Goal: Complete application form

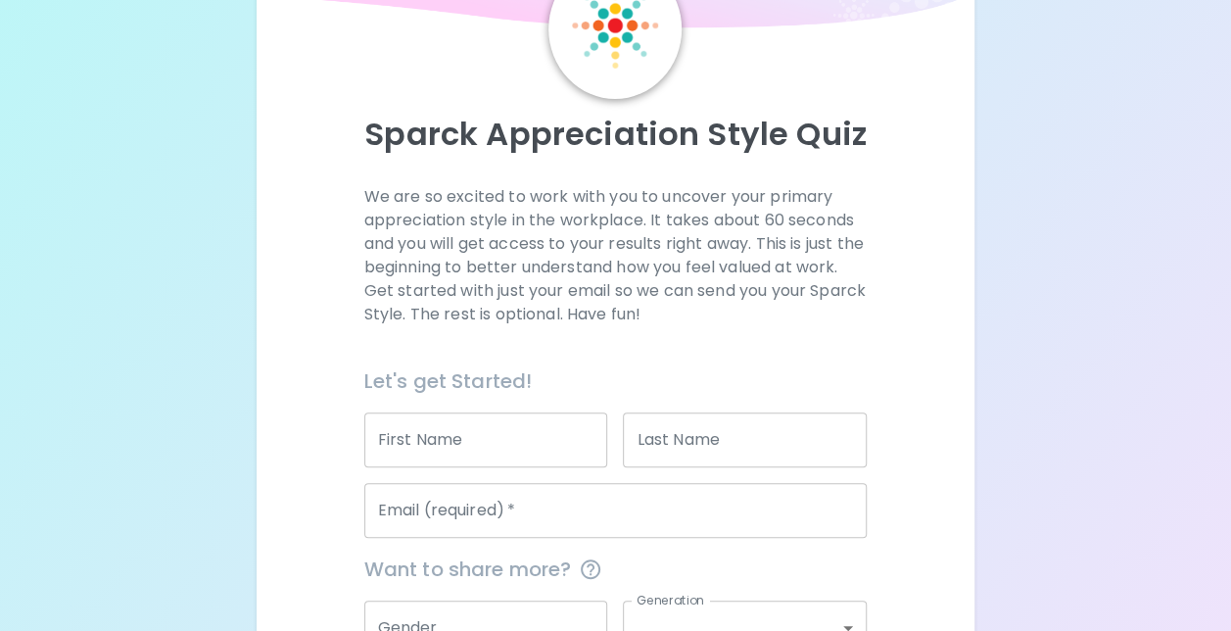
scroll to position [325, 0]
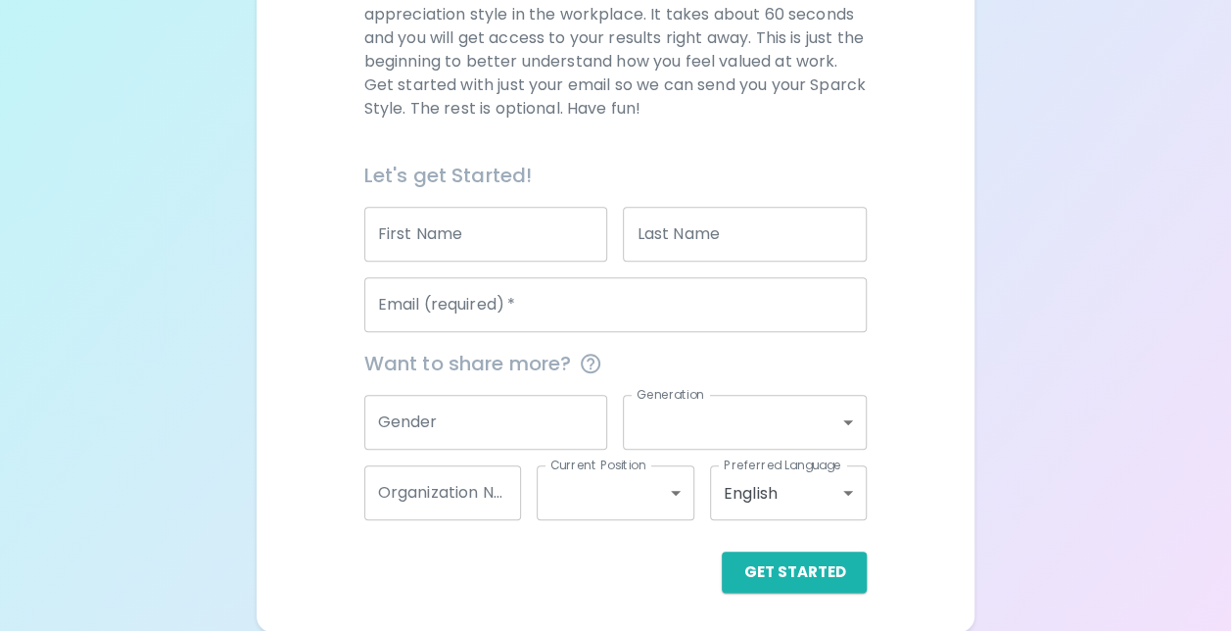
click at [598, 83] on p "We are so excited to work with you to uncover your primary appreciation style i…" at bounding box center [615, 49] width 503 height 141
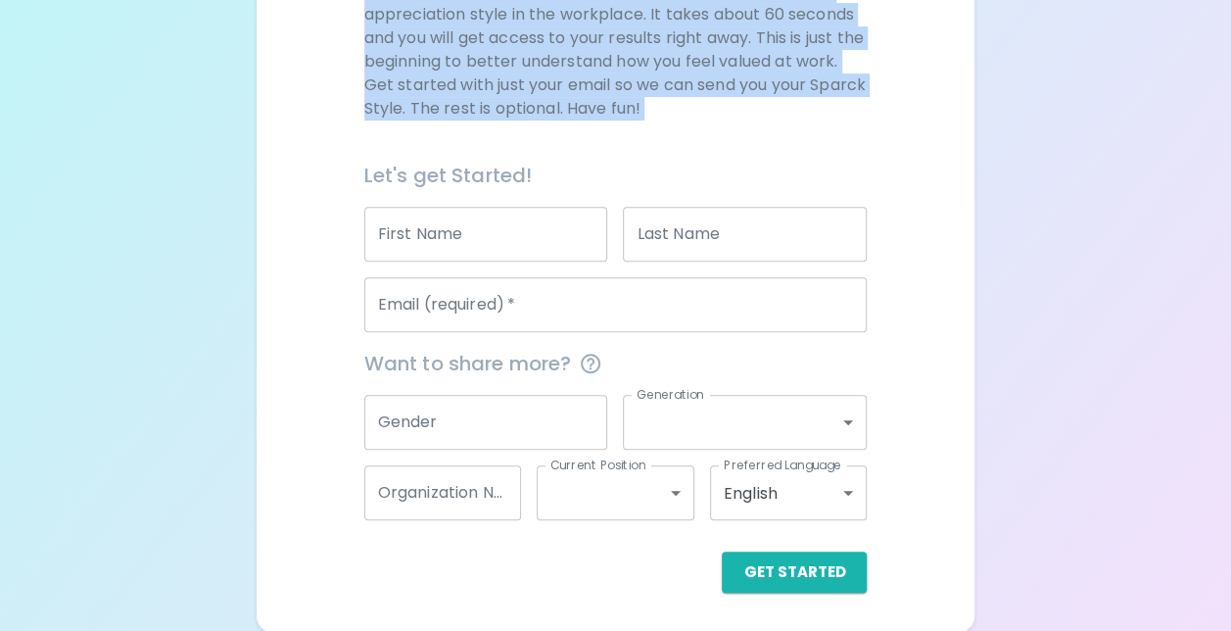
click at [598, 83] on p "We are so excited to work with you to uncover your primary appreciation style i…" at bounding box center [615, 49] width 503 height 141
drag, startPoint x: 598, startPoint y: 83, endPoint x: 660, endPoint y: 114, distance: 68.8
click at [660, 114] on p "We are so excited to work with you to uncover your primary appreciation style i…" at bounding box center [615, 49] width 503 height 141
click at [748, 119] on div "We are so excited to work with you to uncover your primary appreciation style i…" at bounding box center [615, 69] width 503 height 180
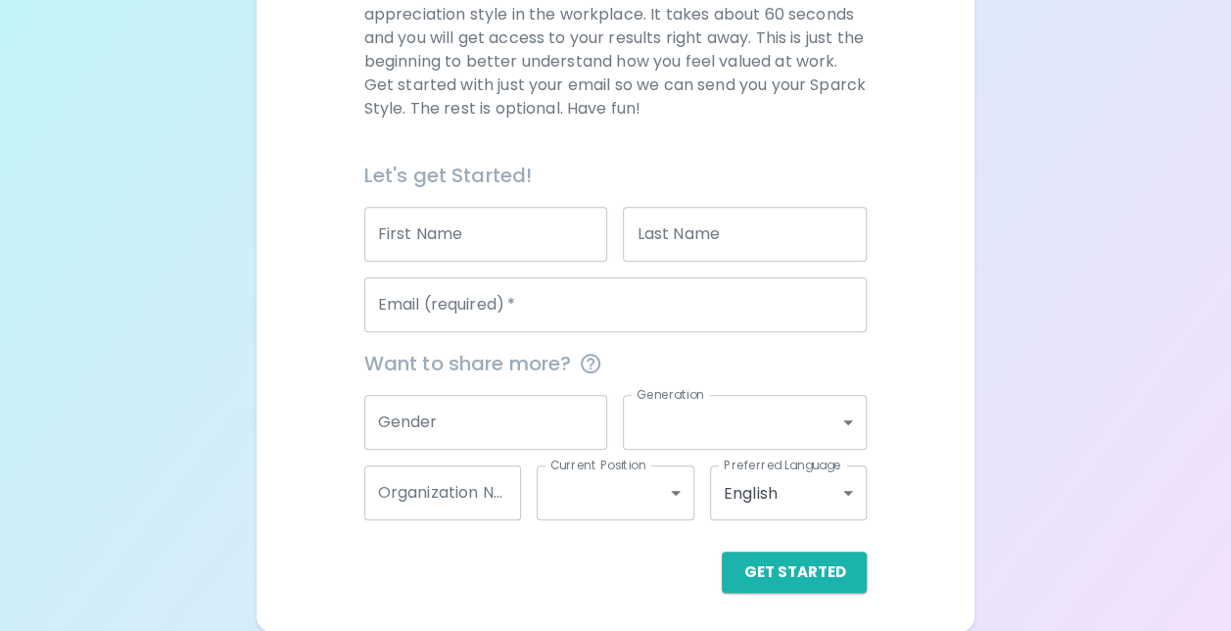
click at [658, 315] on input "Email (required)   *" at bounding box center [615, 304] width 503 height 55
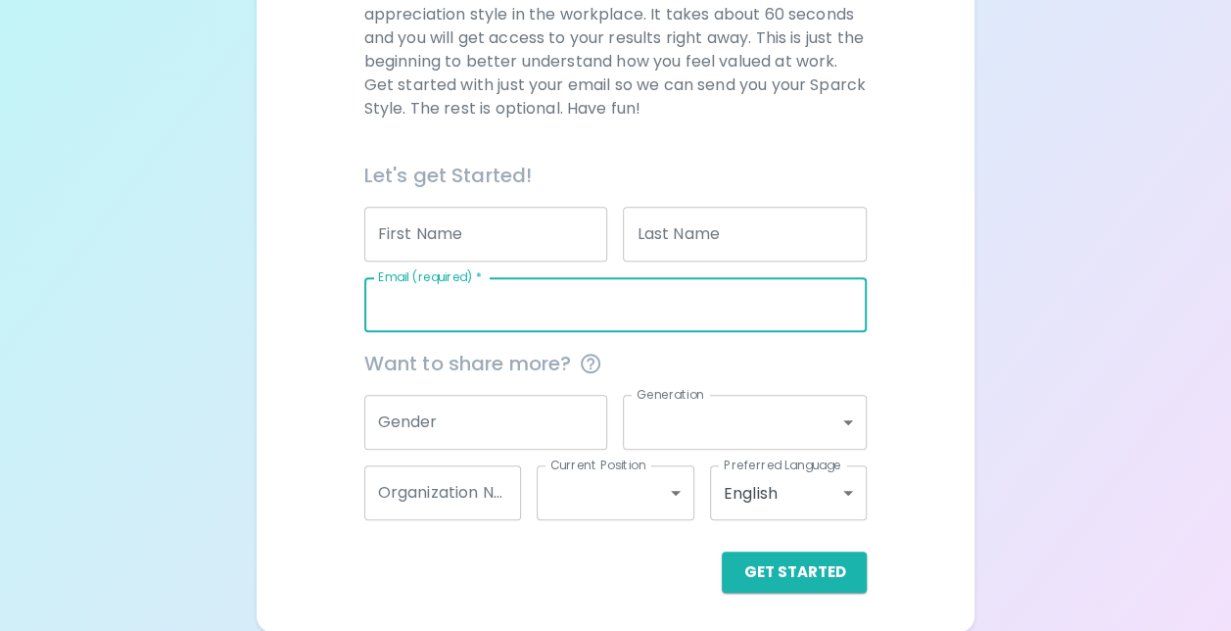
type input "[EMAIL_ADDRESS][PERSON_NAME][DOMAIN_NAME]"
type input "[PERSON_NAME]"
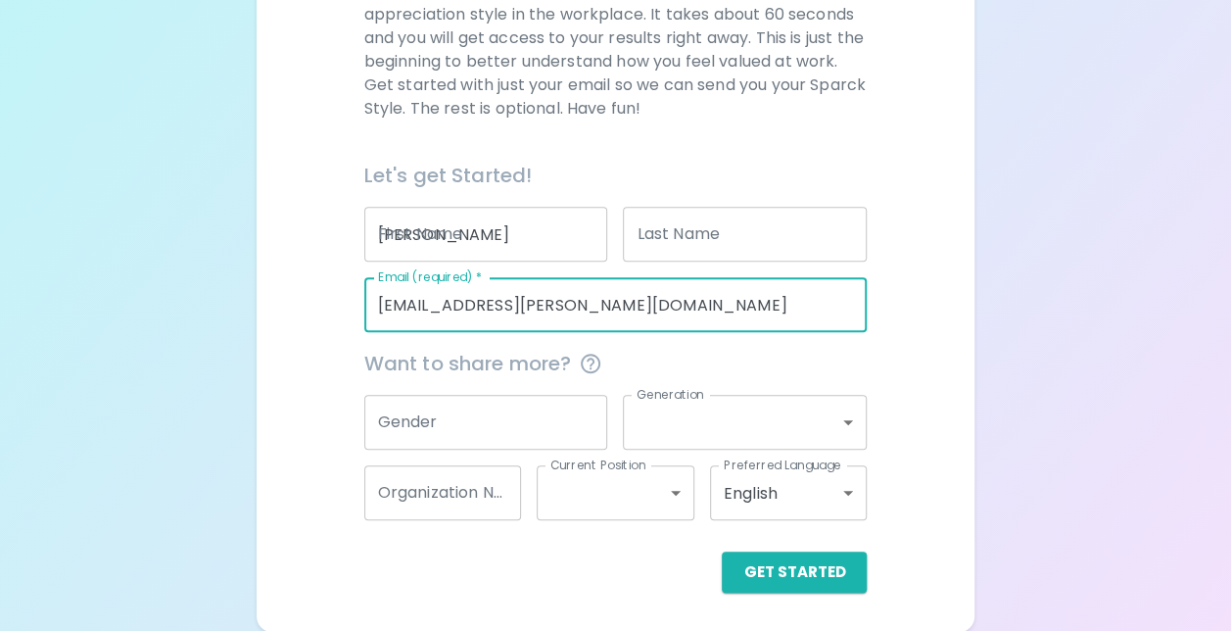
type input "[PERSON_NAME]"
type input "Seagate"
click at [544, 225] on input "[PERSON_NAME]" at bounding box center [486, 234] width 244 height 55
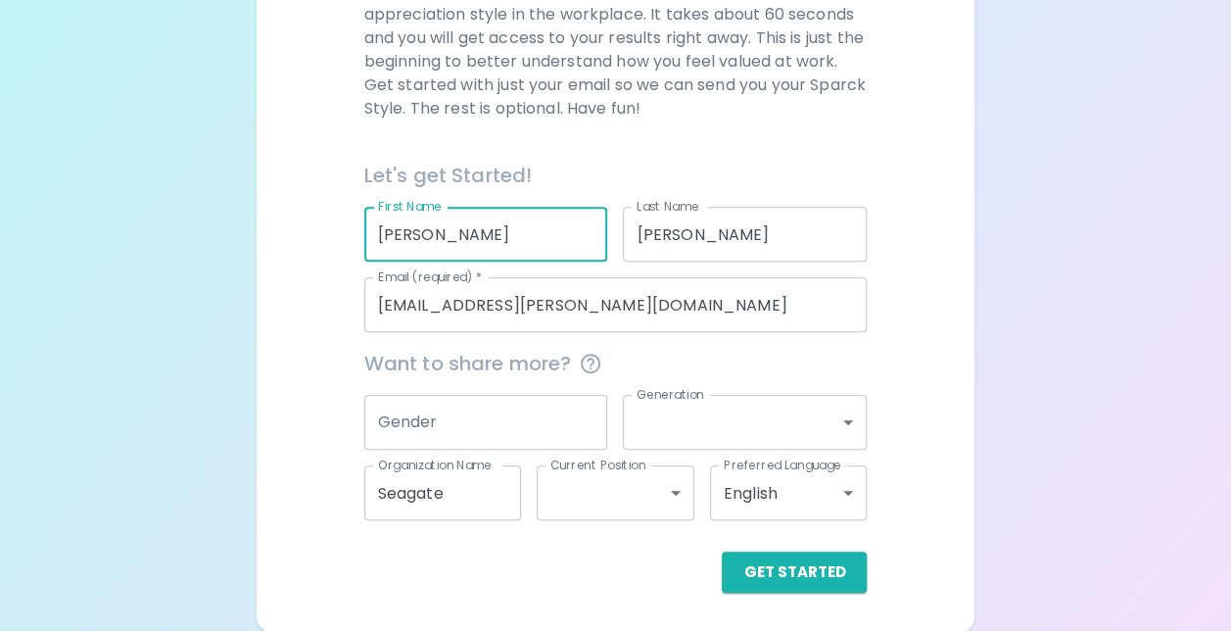
click at [544, 225] on input "[PERSON_NAME]" at bounding box center [486, 234] width 244 height 55
click at [699, 230] on input "[PERSON_NAME]" at bounding box center [745, 234] width 244 height 55
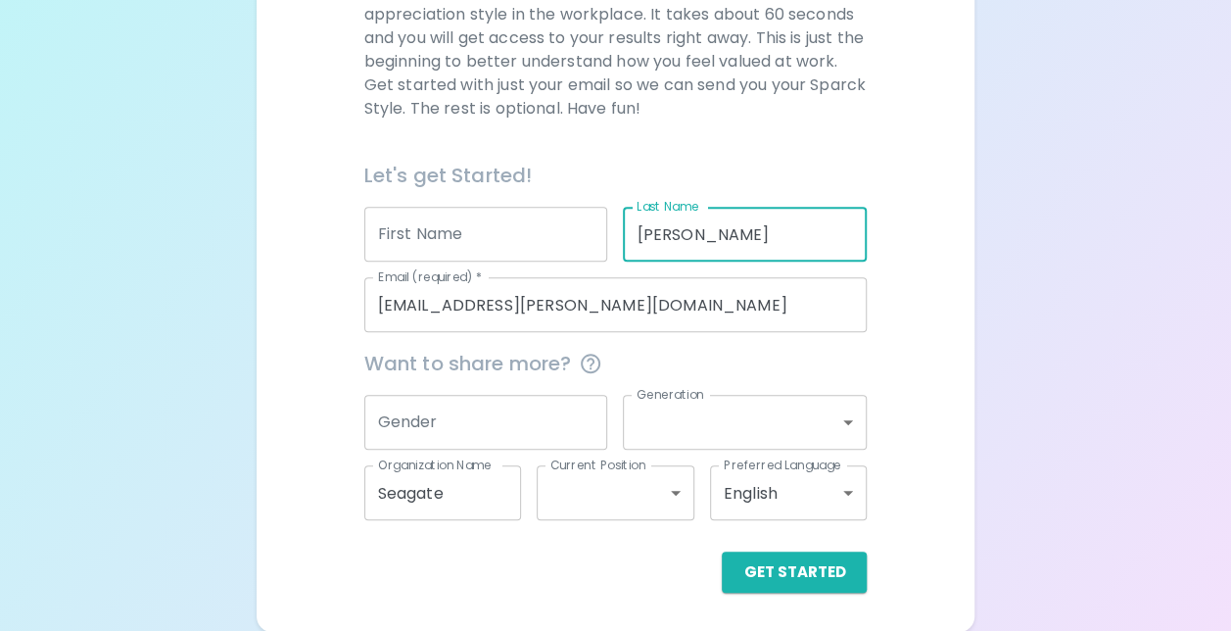
click at [699, 230] on input "[PERSON_NAME]" at bounding box center [745, 234] width 244 height 55
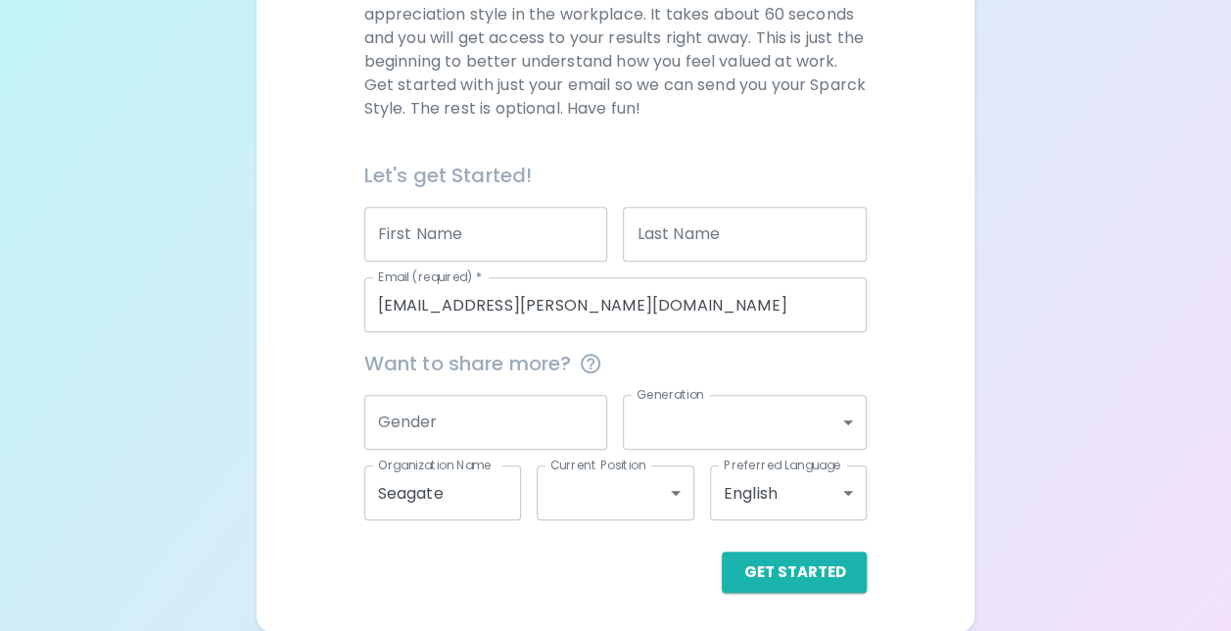
click at [452, 469] on label "Organization Name" at bounding box center [435, 464] width 114 height 17
click at [452, 469] on input "Seagate" at bounding box center [443, 492] width 158 height 55
click at [452, 469] on label "Organization Name" at bounding box center [435, 464] width 114 height 17
click at [452, 469] on input "Seagate" at bounding box center [443, 492] width 158 height 55
click at [452, 481] on input "Seagate" at bounding box center [443, 492] width 158 height 55
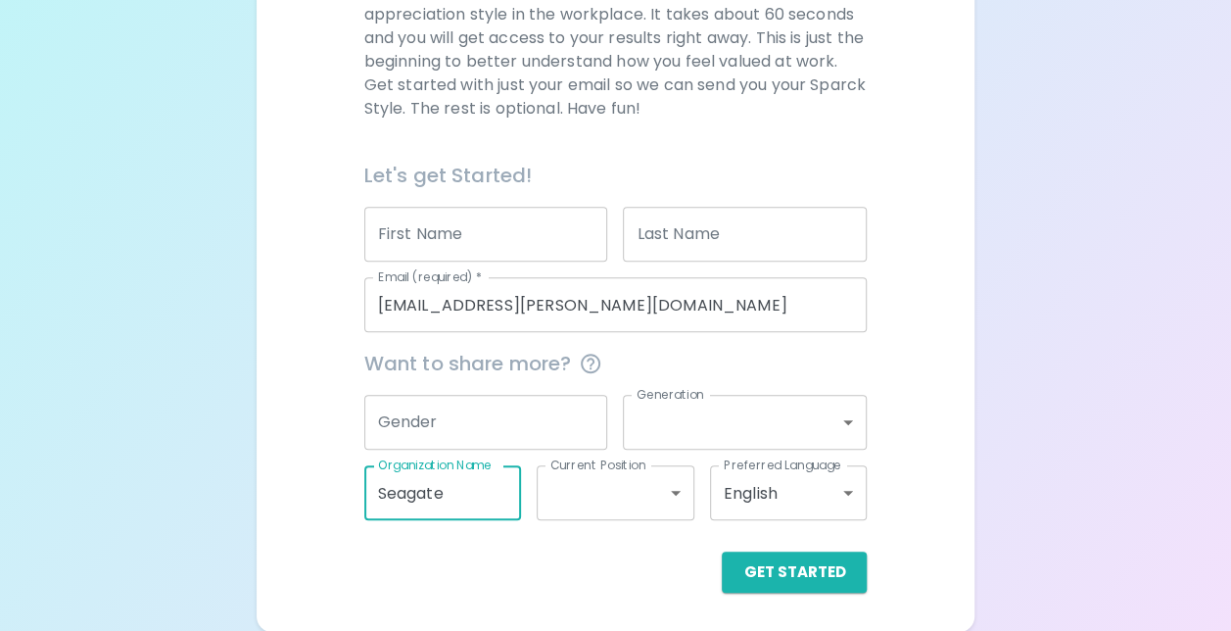
click at [452, 481] on input "Seagate" at bounding box center [443, 492] width 158 height 55
click at [795, 574] on button "Get Started" at bounding box center [794, 571] width 145 height 41
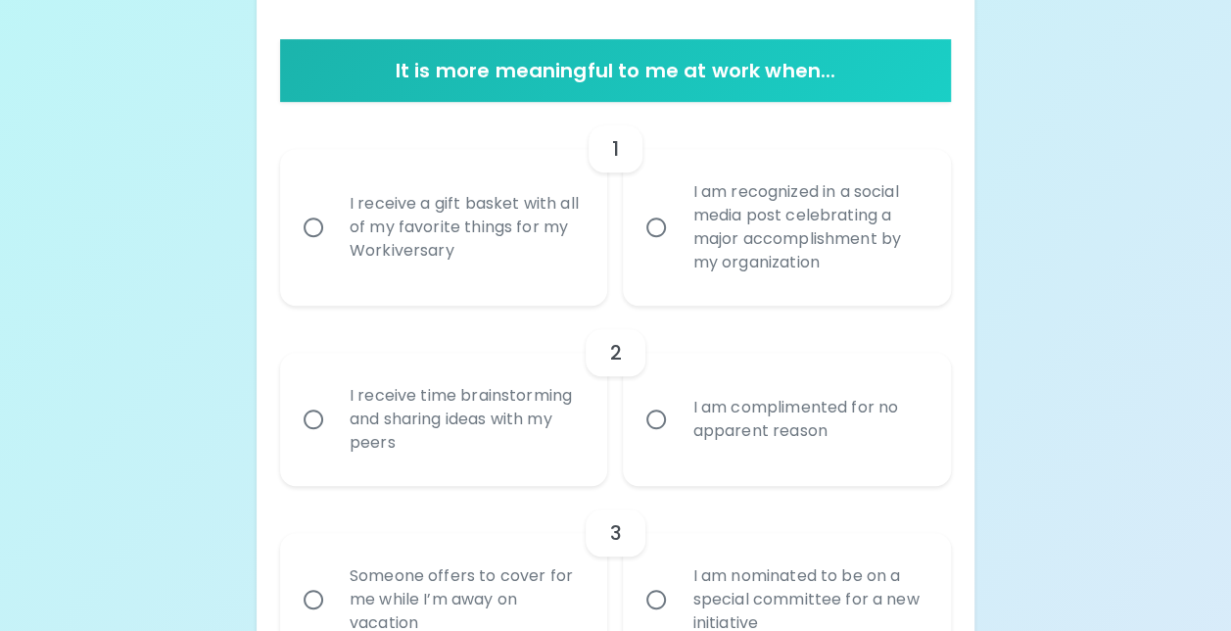
scroll to position [129, 0]
